Goal: Navigation & Orientation: Find specific page/section

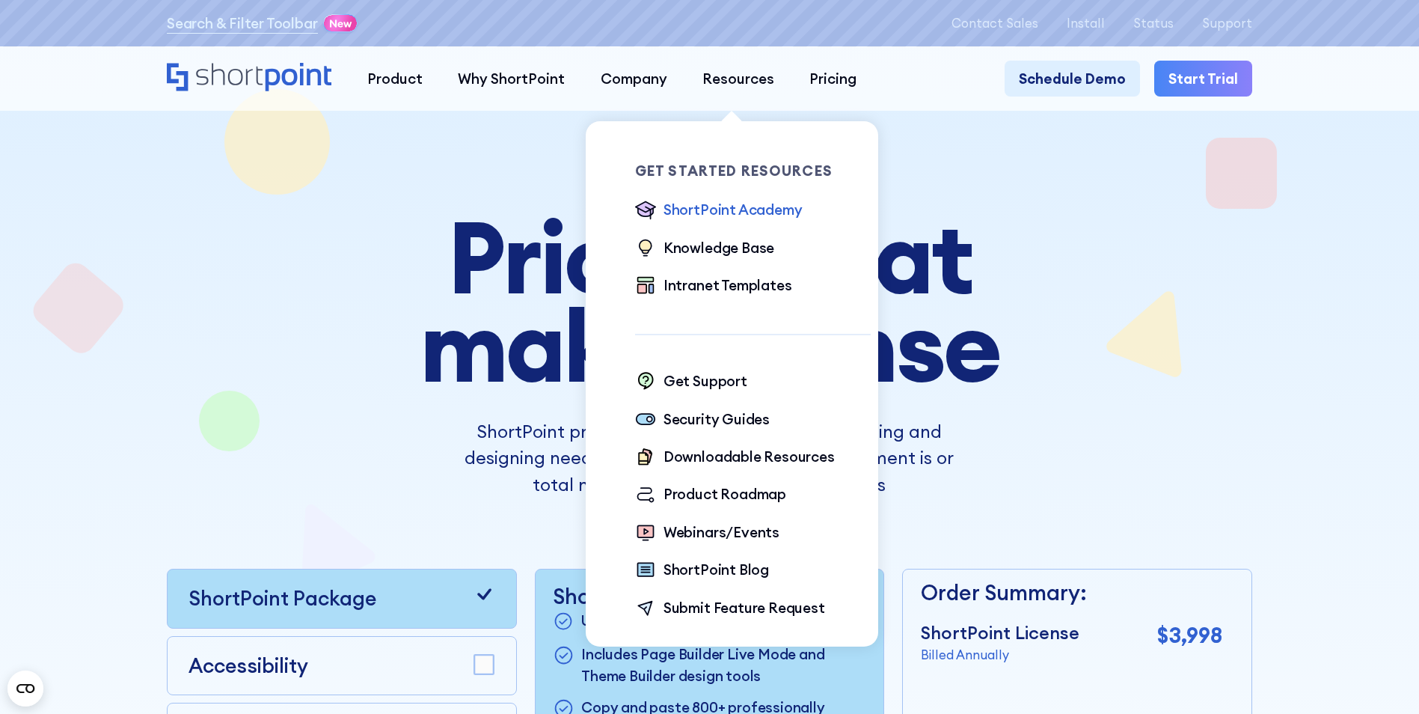
click at [741, 216] on div "ShortPoint Academy" at bounding box center [733, 209] width 139 height 21
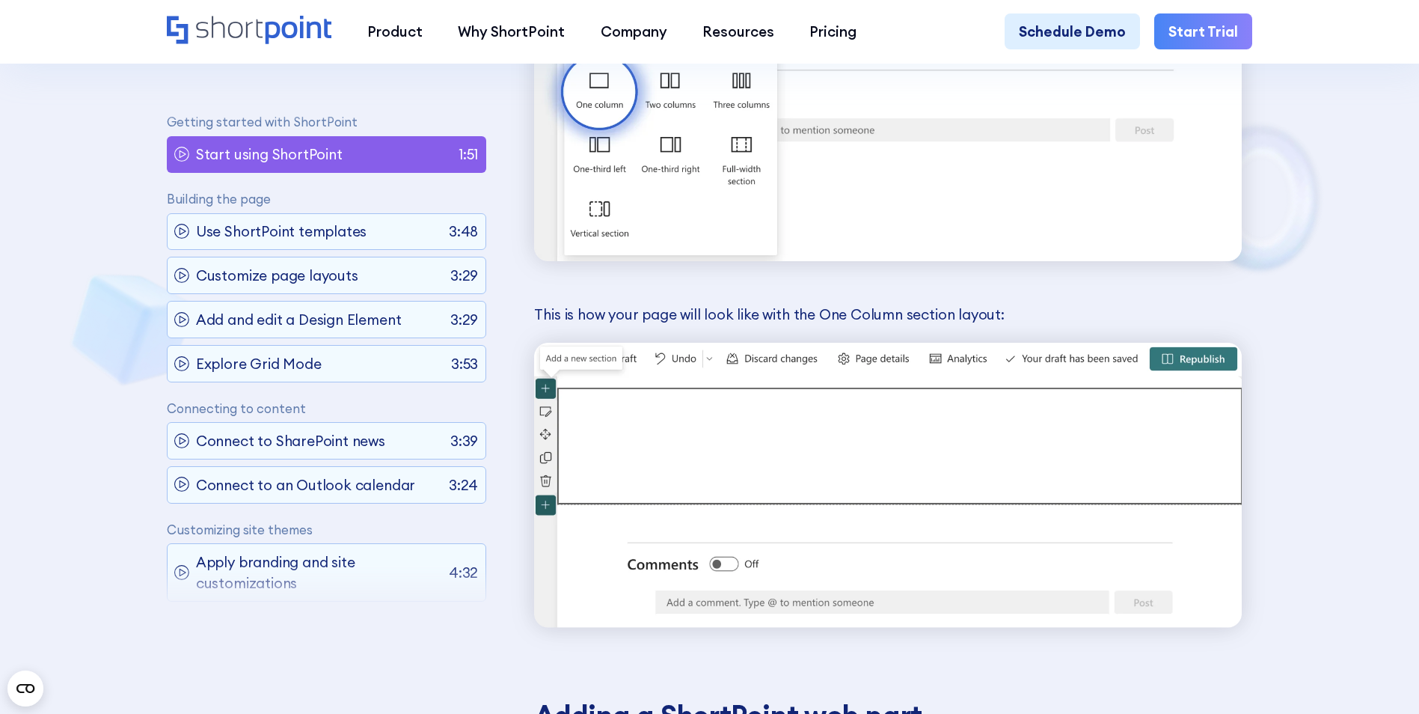
scroll to position [2020, 0]
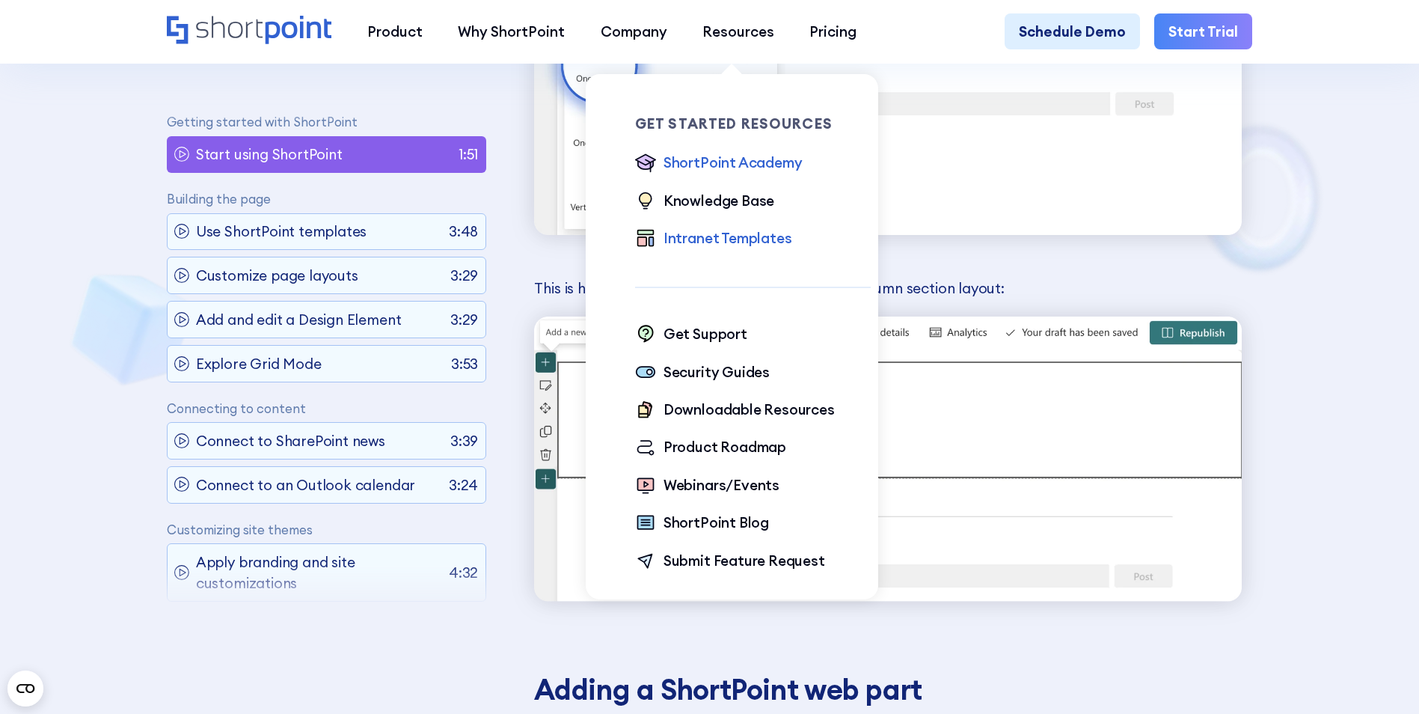
click at [700, 238] on div "Intranet Templates" at bounding box center [728, 237] width 129 height 21
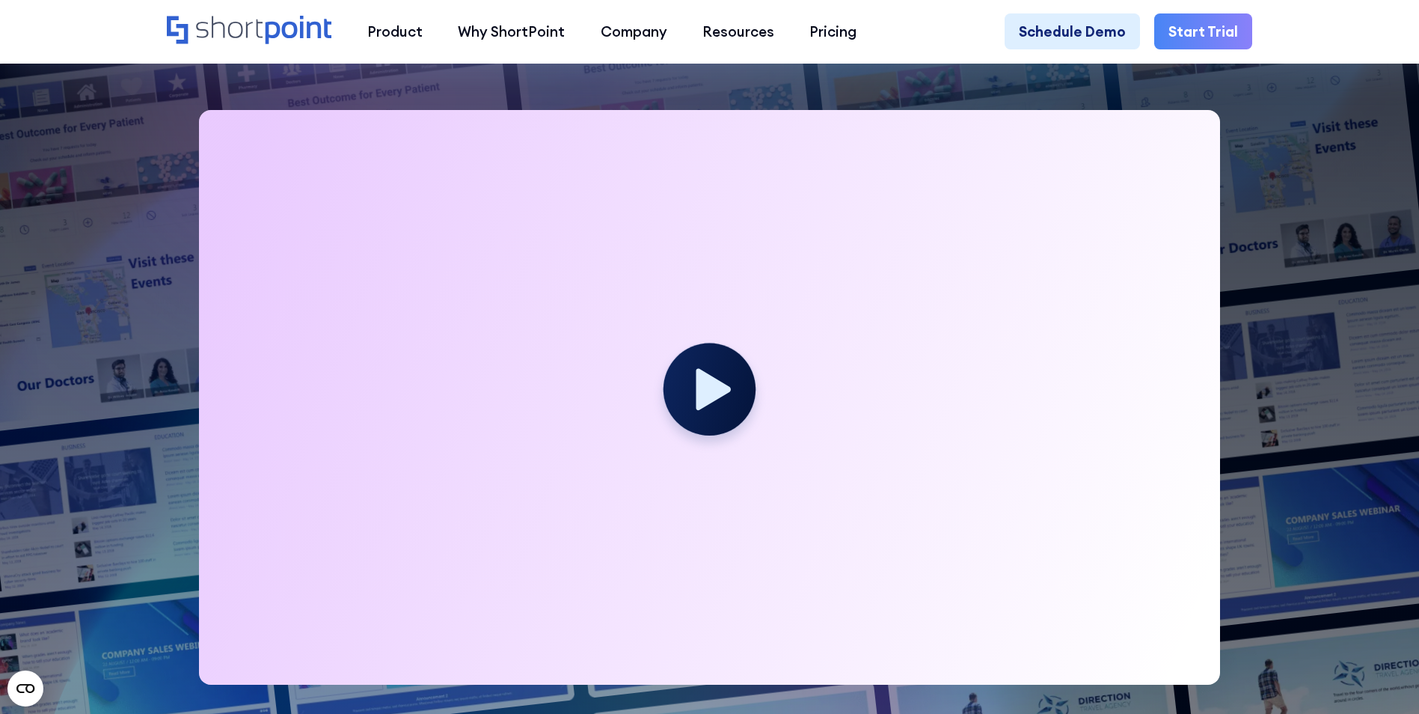
scroll to position [150, 0]
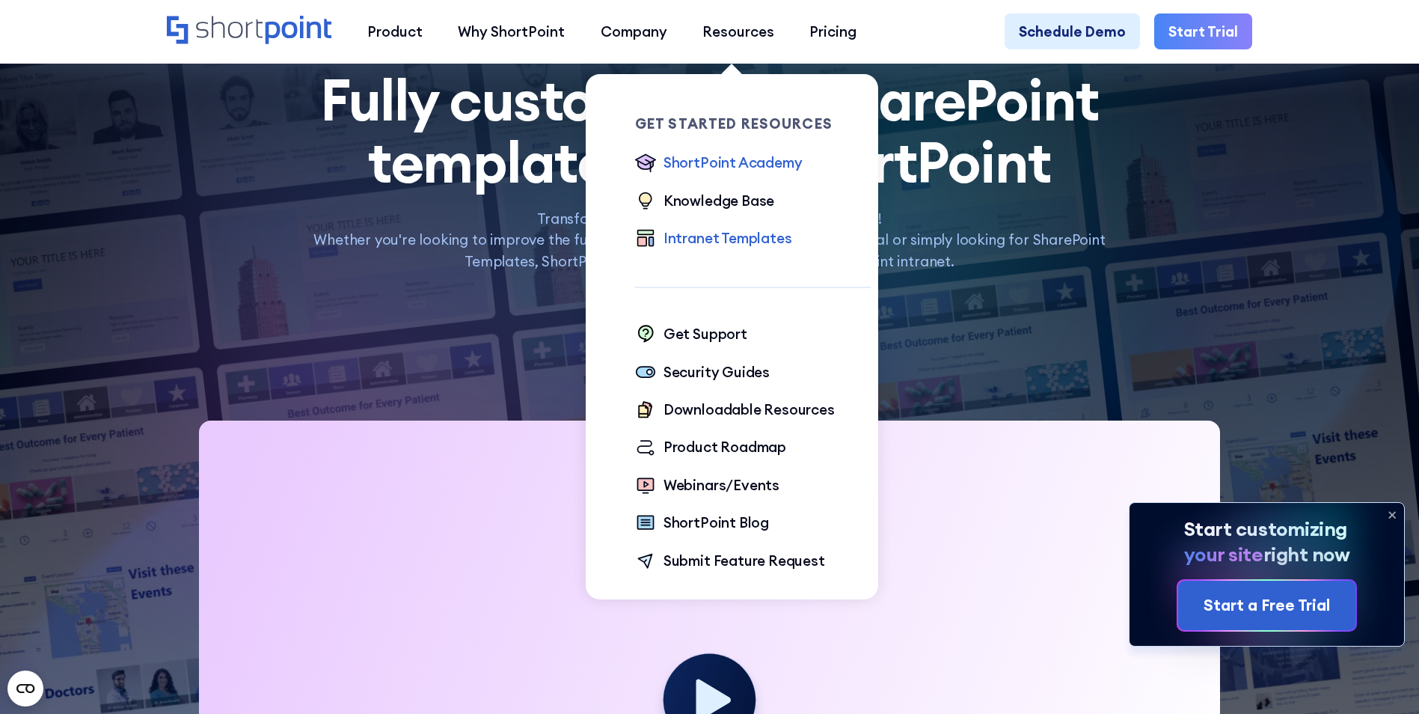
click at [762, 162] on div "ShortPoint Academy" at bounding box center [733, 162] width 139 height 21
